Goal: Task Accomplishment & Management: Use online tool/utility

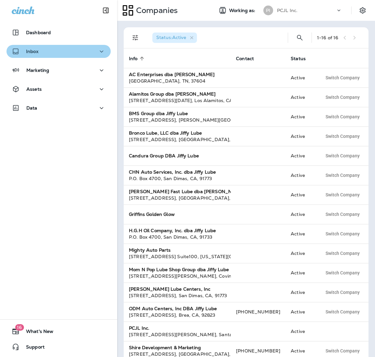
click at [53, 49] on div "Inbox" at bounding box center [59, 51] width 94 height 8
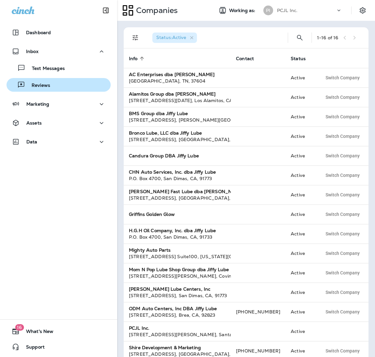
click at [52, 82] on div "Reviews" at bounding box center [58, 85] width 99 height 10
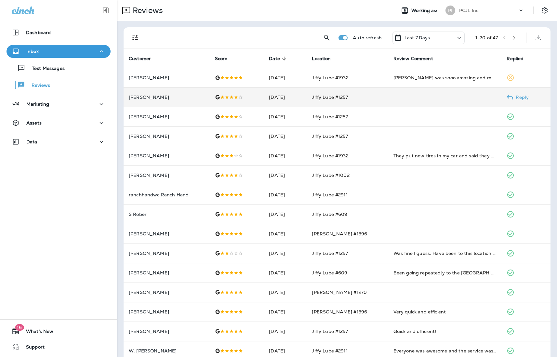
click at [374, 98] on td at bounding box center [444, 97] width 113 height 20
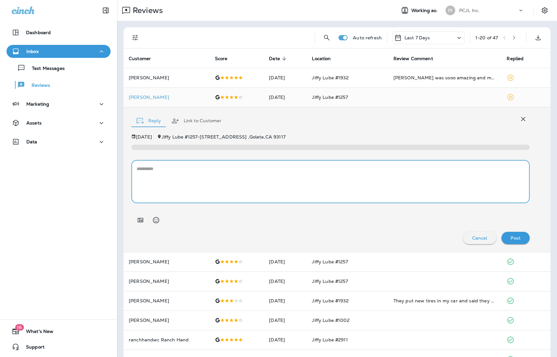
click at [185, 181] on textarea at bounding box center [331, 181] width 388 height 33
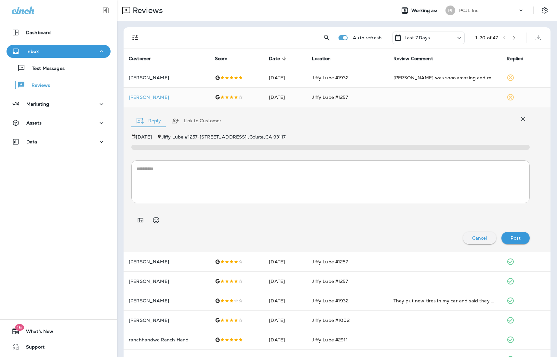
click at [374, 9] on p "PCJL Inc." at bounding box center [469, 10] width 20 height 5
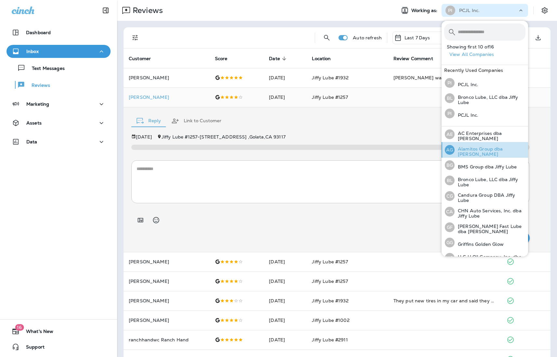
click at [374, 149] on p "Alamitos Group dba [PERSON_NAME]" at bounding box center [489, 151] width 71 height 10
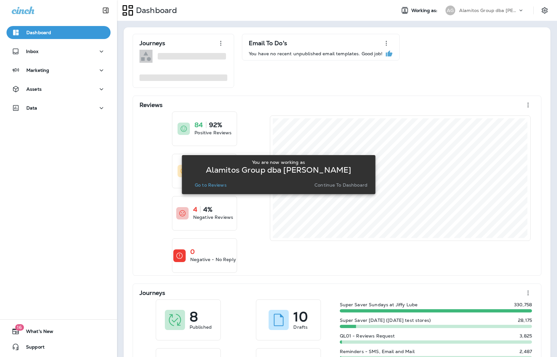
click at [217, 186] on p "Go to Reviews" at bounding box center [211, 184] width 32 height 5
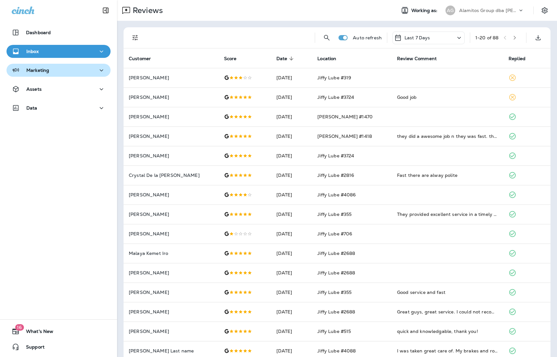
click at [42, 68] on p "Marketing" at bounding box center [37, 70] width 23 height 5
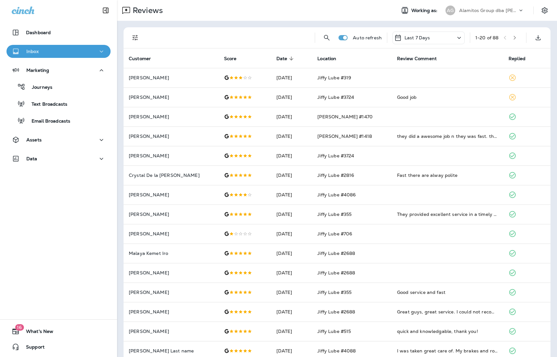
click at [45, 54] on div "Inbox" at bounding box center [59, 51] width 94 height 8
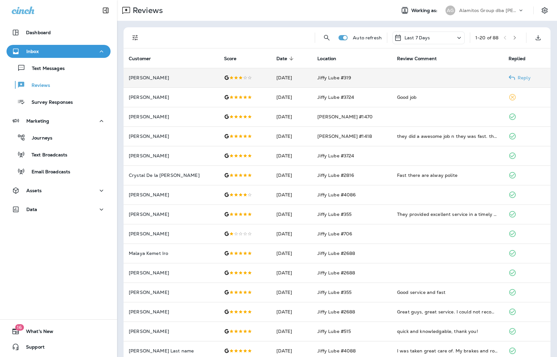
click at [374, 75] on td at bounding box center [448, 78] width 112 height 20
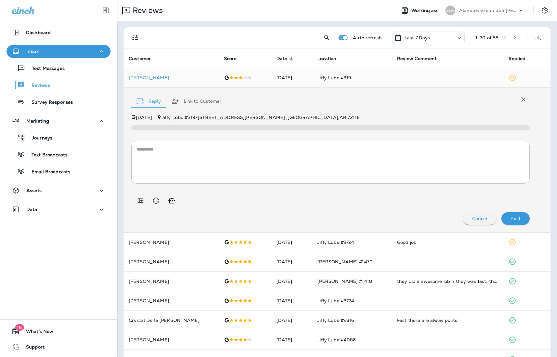
click at [172, 198] on icon "Generate AI response" at bounding box center [171, 201] width 7 height 6
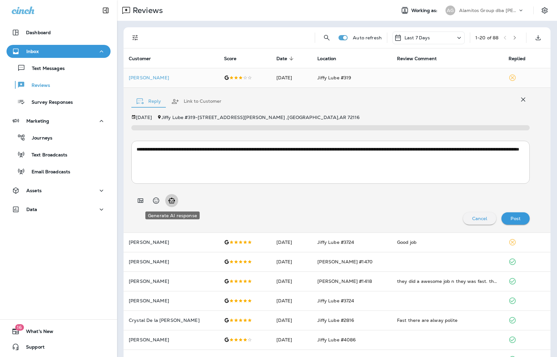
click at [174, 198] on icon "Generate AI response" at bounding box center [172, 201] width 8 height 8
type textarea "**********"
click at [374, 97] on icon "button" at bounding box center [523, 100] width 8 height 8
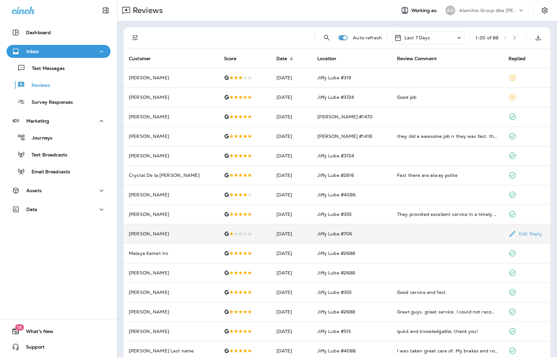
click at [374, 235] on td at bounding box center [448, 234] width 112 height 20
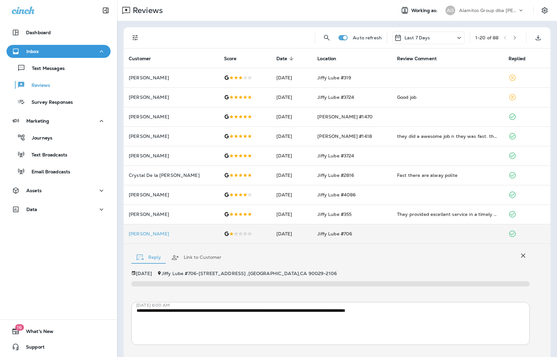
scroll to position [36, 0]
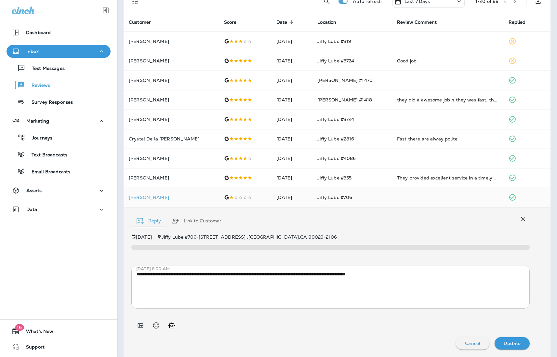
click at [52, 51] on div "Inbox" at bounding box center [59, 51] width 94 height 8
